Goal: Find specific page/section: Find specific page/section

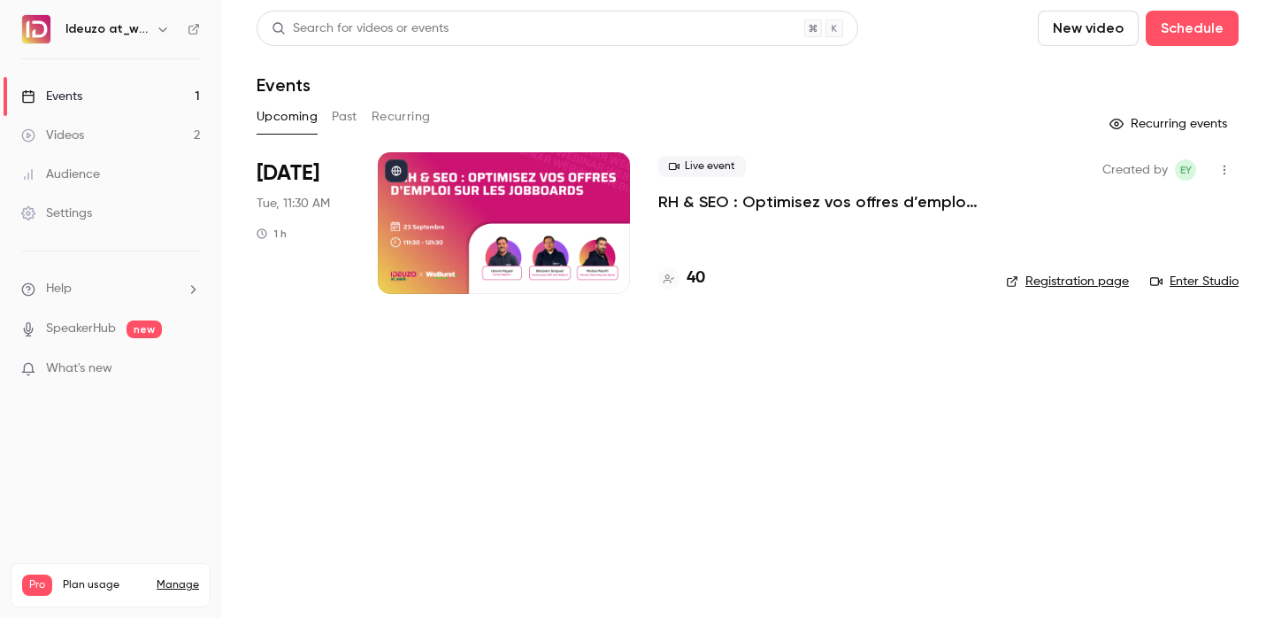
click at [694, 281] on h4 "40" at bounding box center [696, 278] width 19 height 24
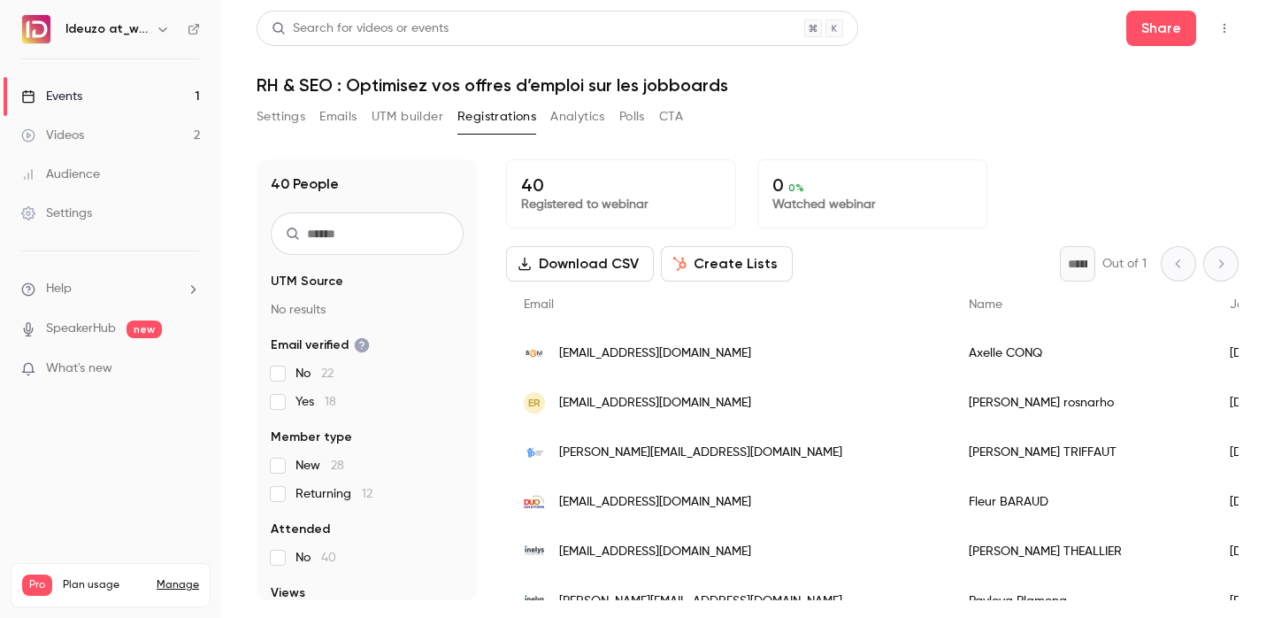
click at [157, 97] on link "Events 1" at bounding box center [110, 96] width 221 height 39
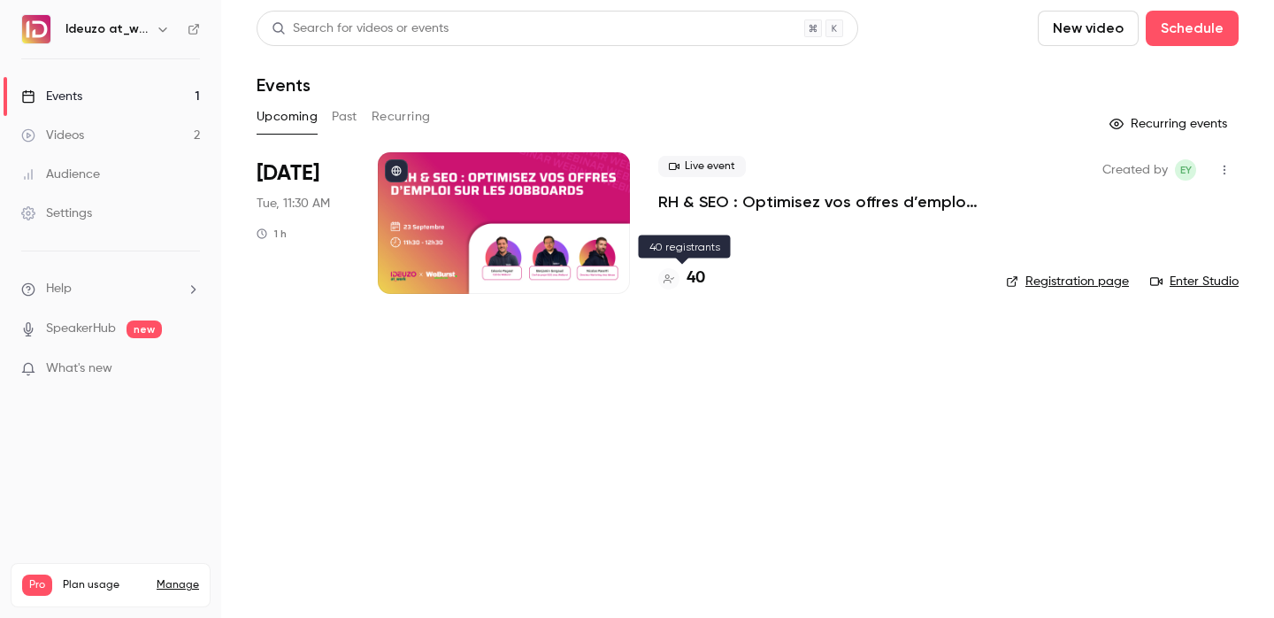
click at [701, 267] on h4 "40" at bounding box center [696, 278] width 19 height 24
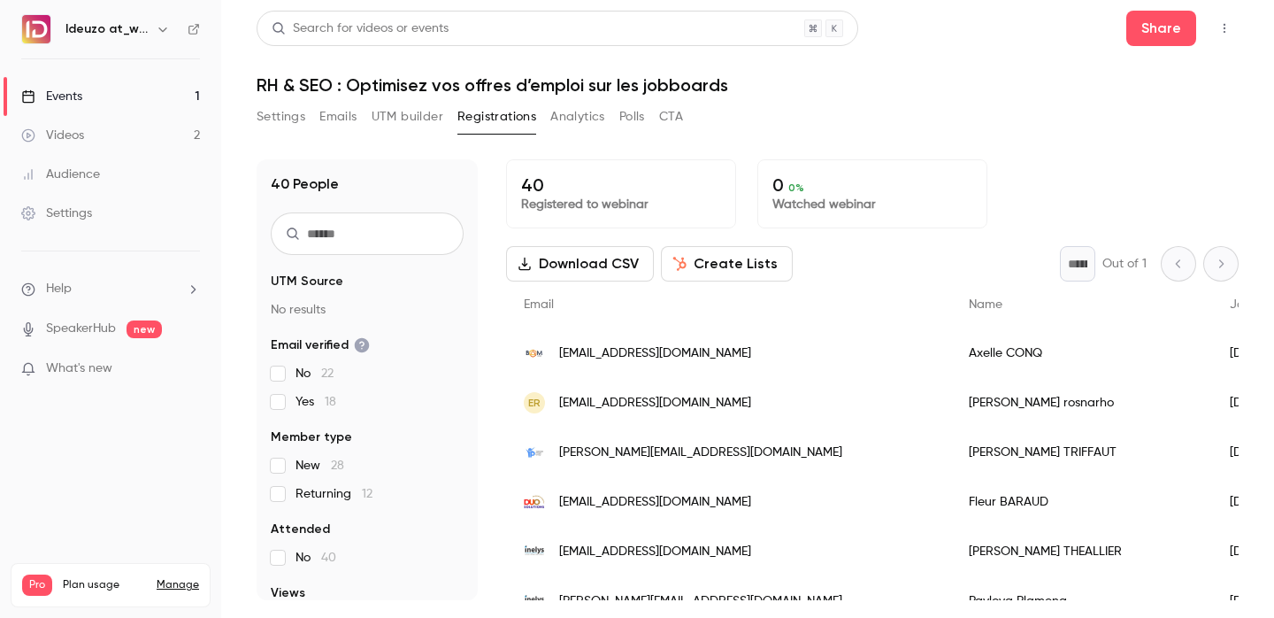
click at [198, 96] on link "Events 1" at bounding box center [110, 96] width 221 height 39
